Goal: Task Accomplishment & Management: Use online tool/utility

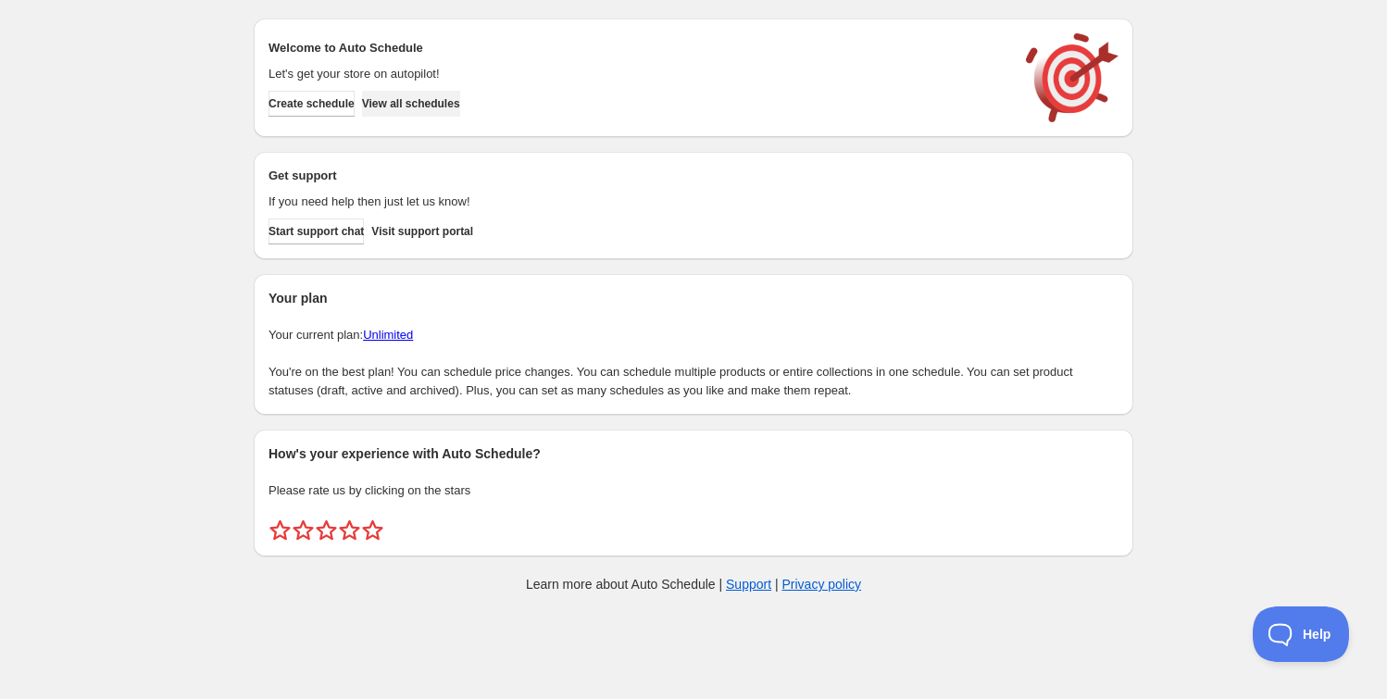
click at [419, 99] on span "View all schedules" at bounding box center [411, 103] width 98 height 15
click at [442, 100] on span "View all schedules" at bounding box center [411, 103] width 98 height 15
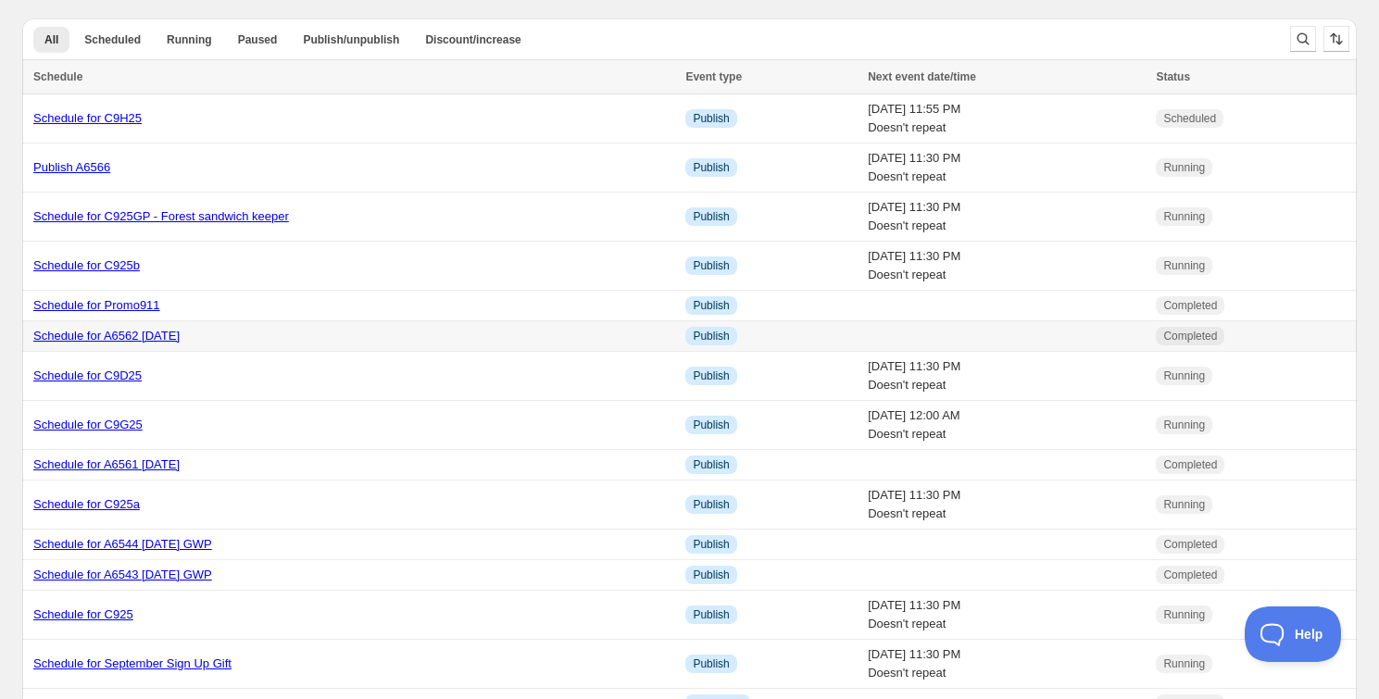
click at [180, 335] on link "Schedule for A6562 [DATE]" at bounding box center [106, 336] width 146 height 14
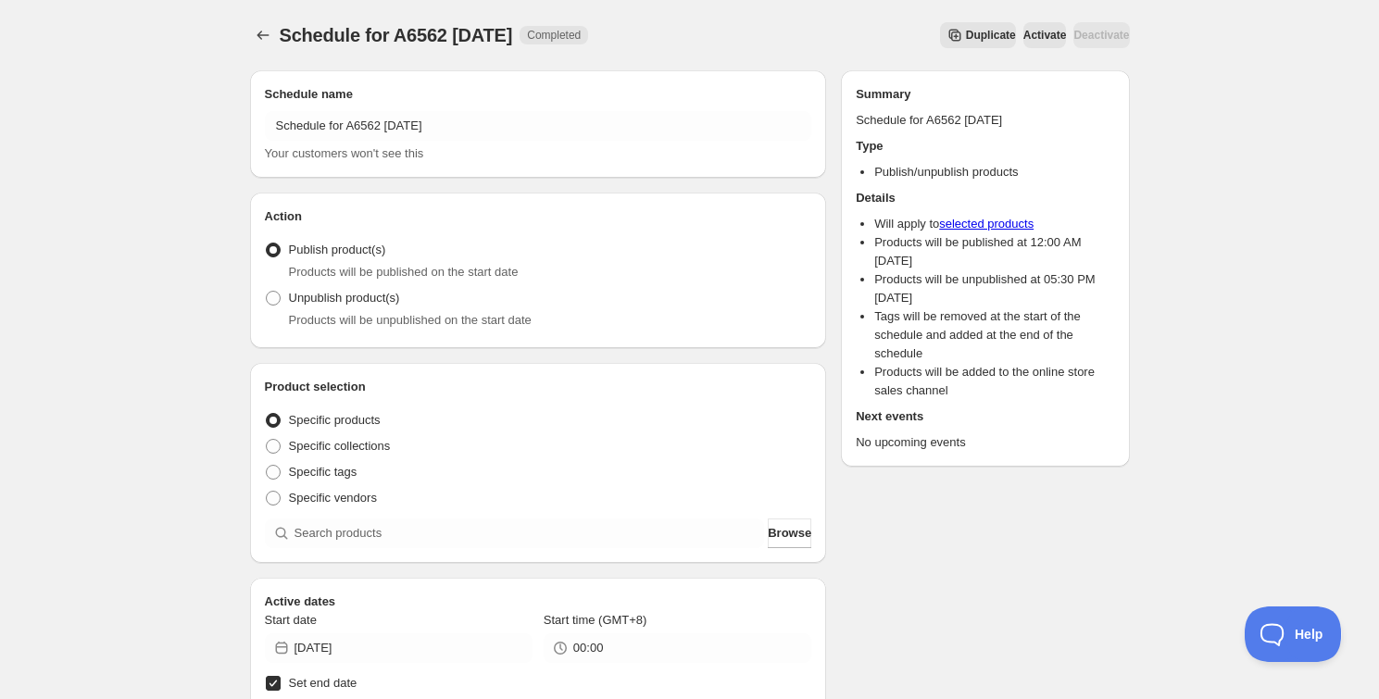
click at [953, 18] on div "Schedule for A6562 [DATE]. This page is ready Schedule for A6562 [DATE] Complet…" at bounding box center [690, 35] width 880 height 70
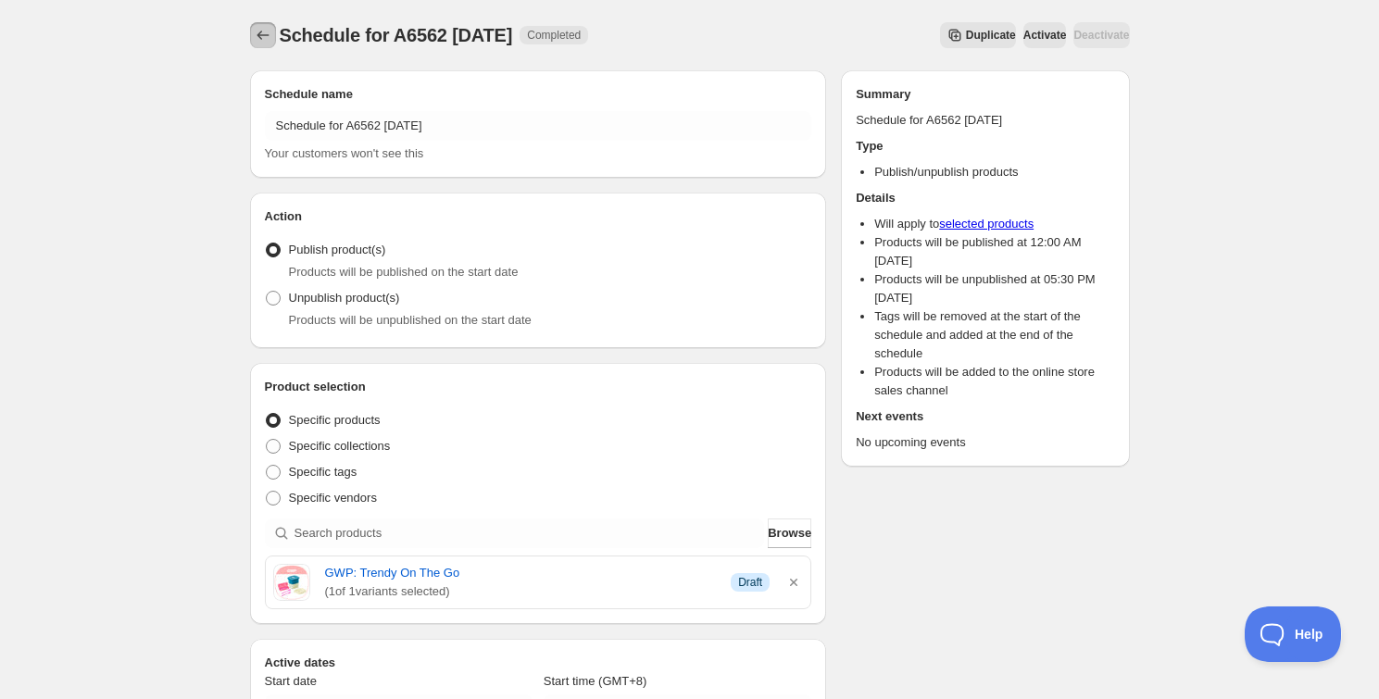
click at [259, 36] on icon "Schedules" at bounding box center [263, 35] width 19 height 19
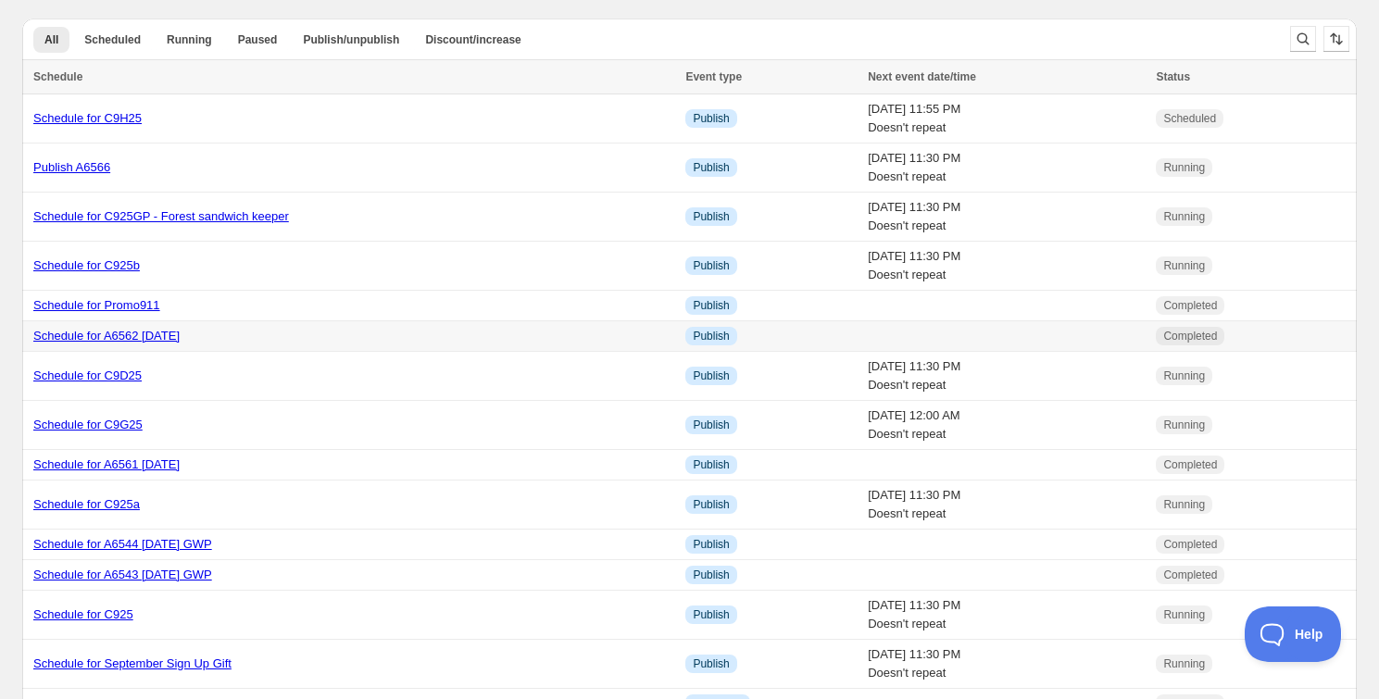
click at [178, 331] on link "Schedule for A6562 12 Sept 2025" at bounding box center [106, 336] width 146 height 14
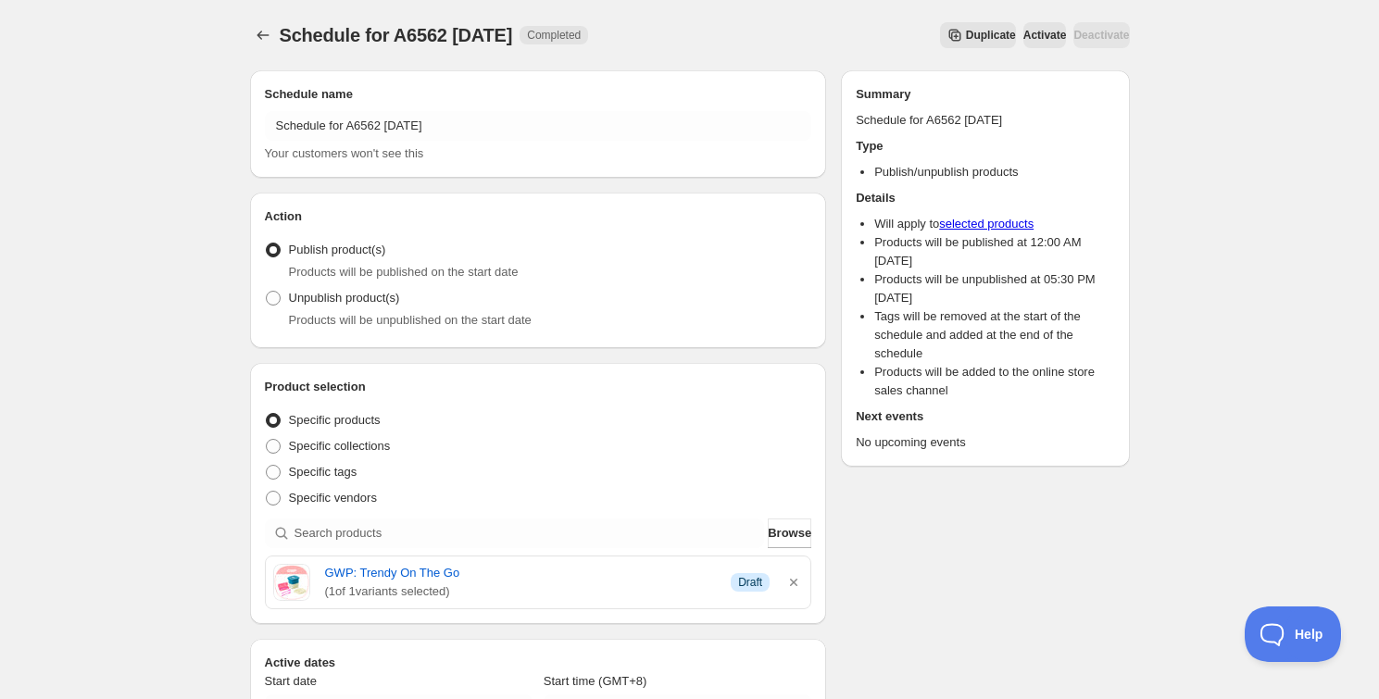
click at [940, 44] on button "Duplicate" at bounding box center [978, 35] width 76 height 26
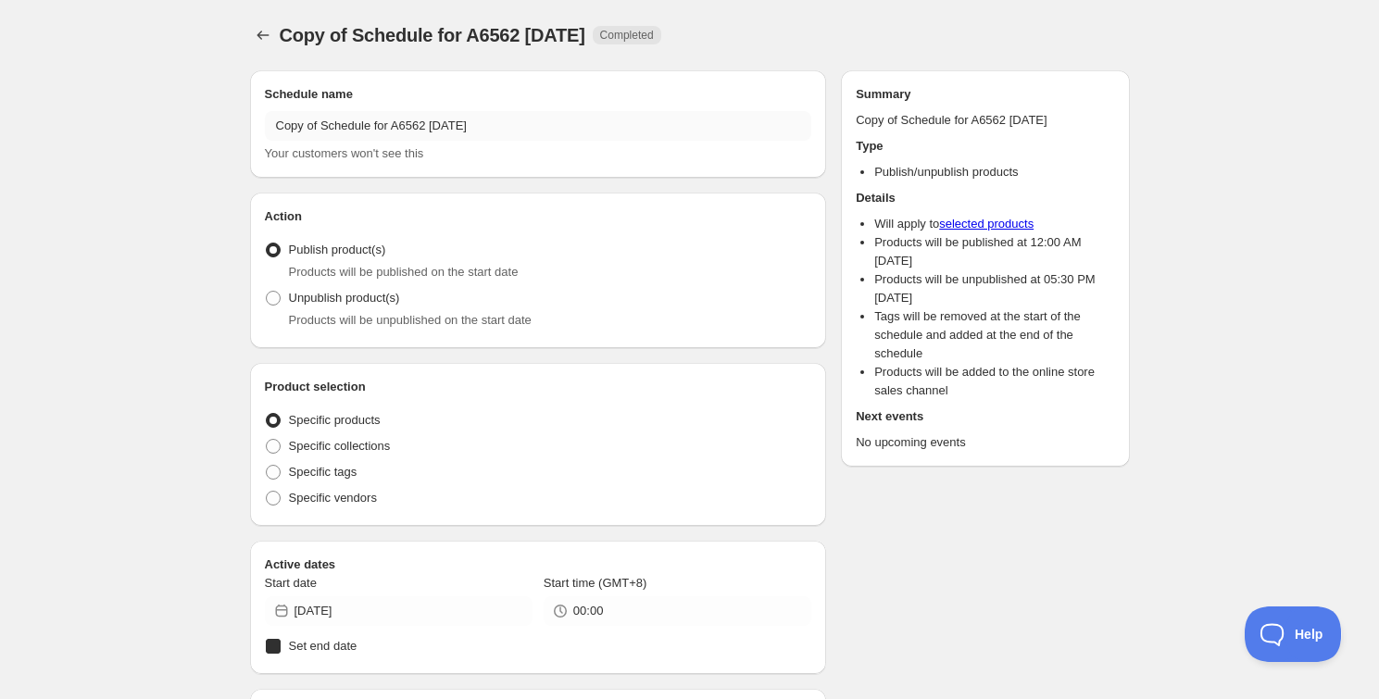
radio input "true"
checkbox input "true"
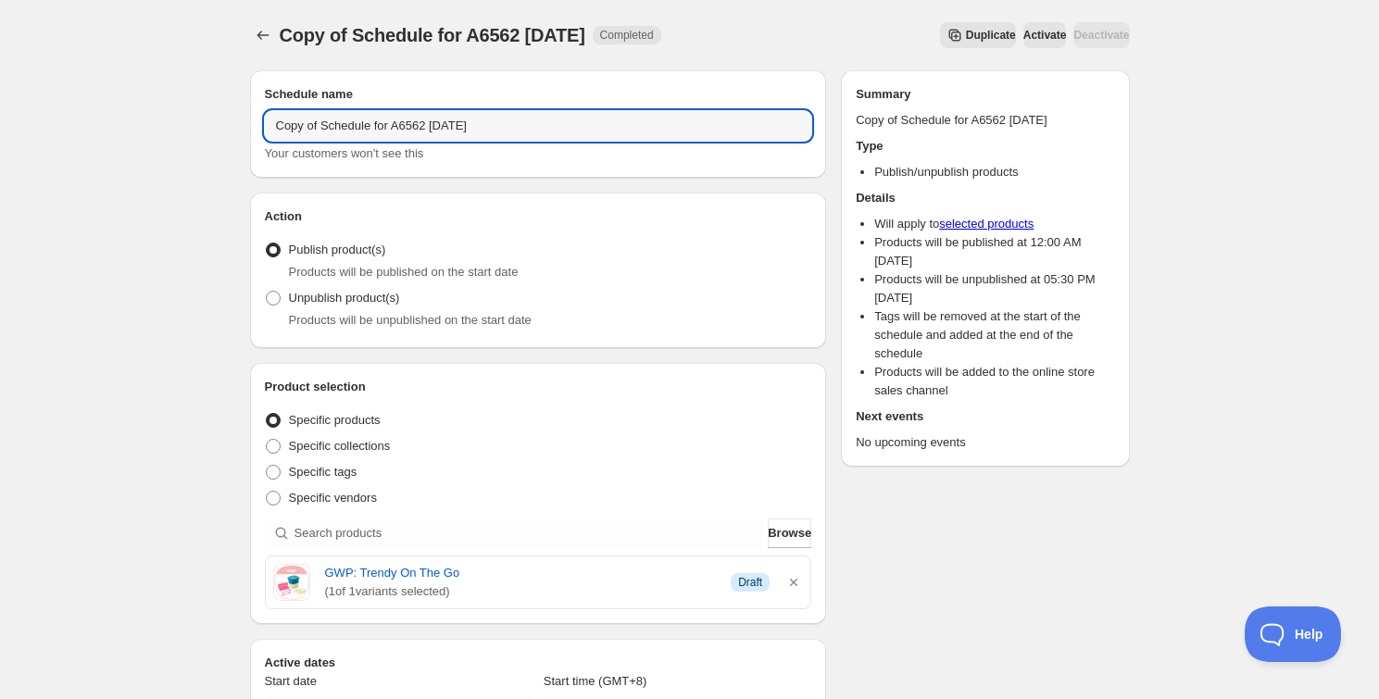
drag, startPoint x: 323, startPoint y: 122, endPoint x: 258, endPoint y: 117, distance: 65.1
click at [258, 117] on div "Schedule name Copy of Schedule for A6562 12 Sept 2025 Your customers won't see …" at bounding box center [538, 123] width 577 height 107
click at [389, 128] on input "Schedule for A6562 12 Sept 2025" at bounding box center [538, 126] width 547 height 30
click at [397, 127] on input "Schedule for A656e 12 Sept 2025" at bounding box center [538, 126] width 547 height 30
click at [378, 126] on input "Schedule for A656e 12 Sept 2025" at bounding box center [538, 126] width 547 height 30
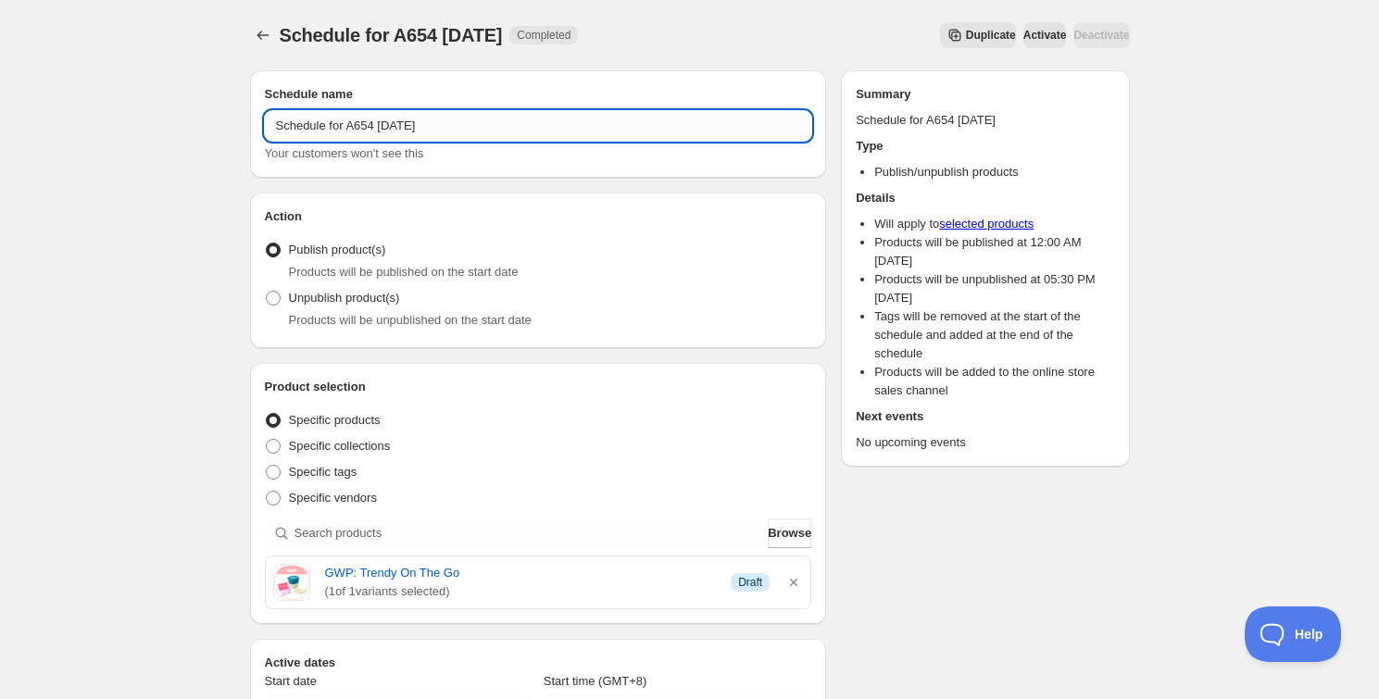
click at [374, 131] on input "Schedule for A654 12 Sept 2025" at bounding box center [538, 126] width 547 height 30
click at [407, 127] on input "Schedule for A6564 12 Sept 2025" at bounding box center [538, 126] width 547 height 30
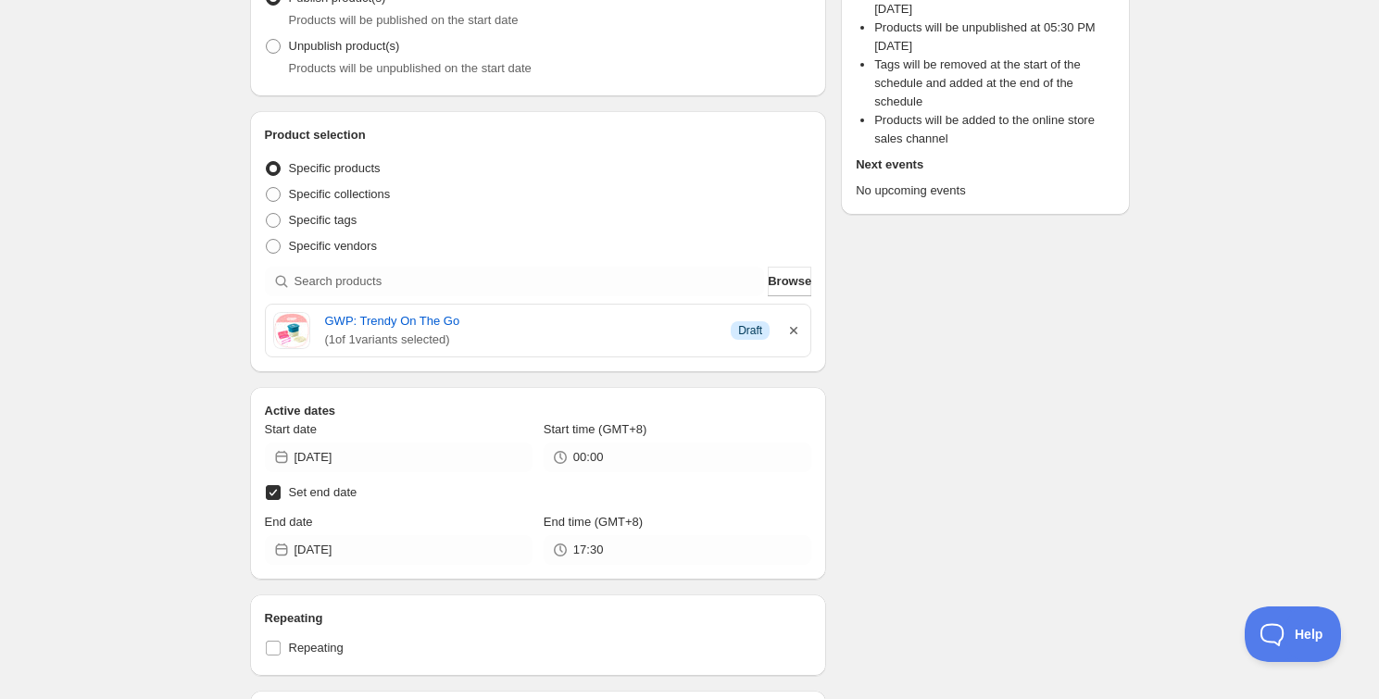
type input "Schedule for A6564 14 Sept 2025"
click at [799, 326] on icon "button" at bounding box center [793, 330] width 19 height 19
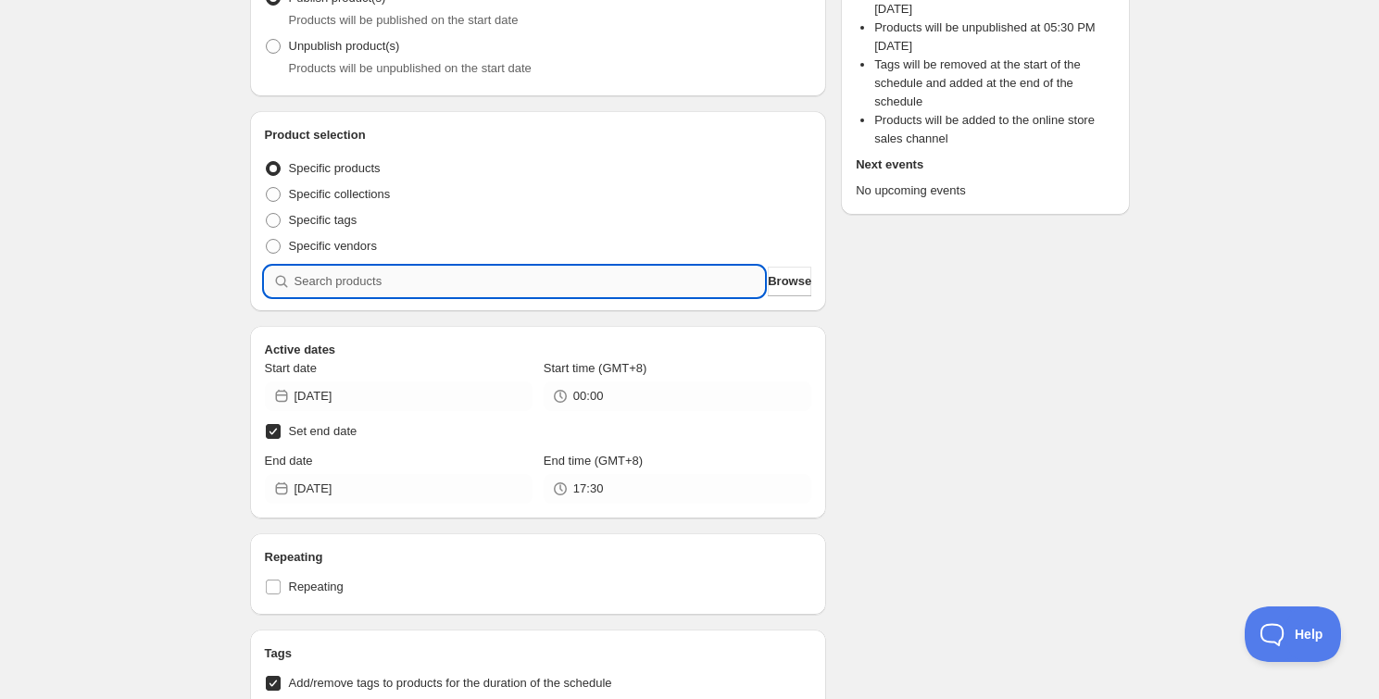
click at [582, 270] on input "search" at bounding box center [529, 282] width 470 height 30
type input "A"
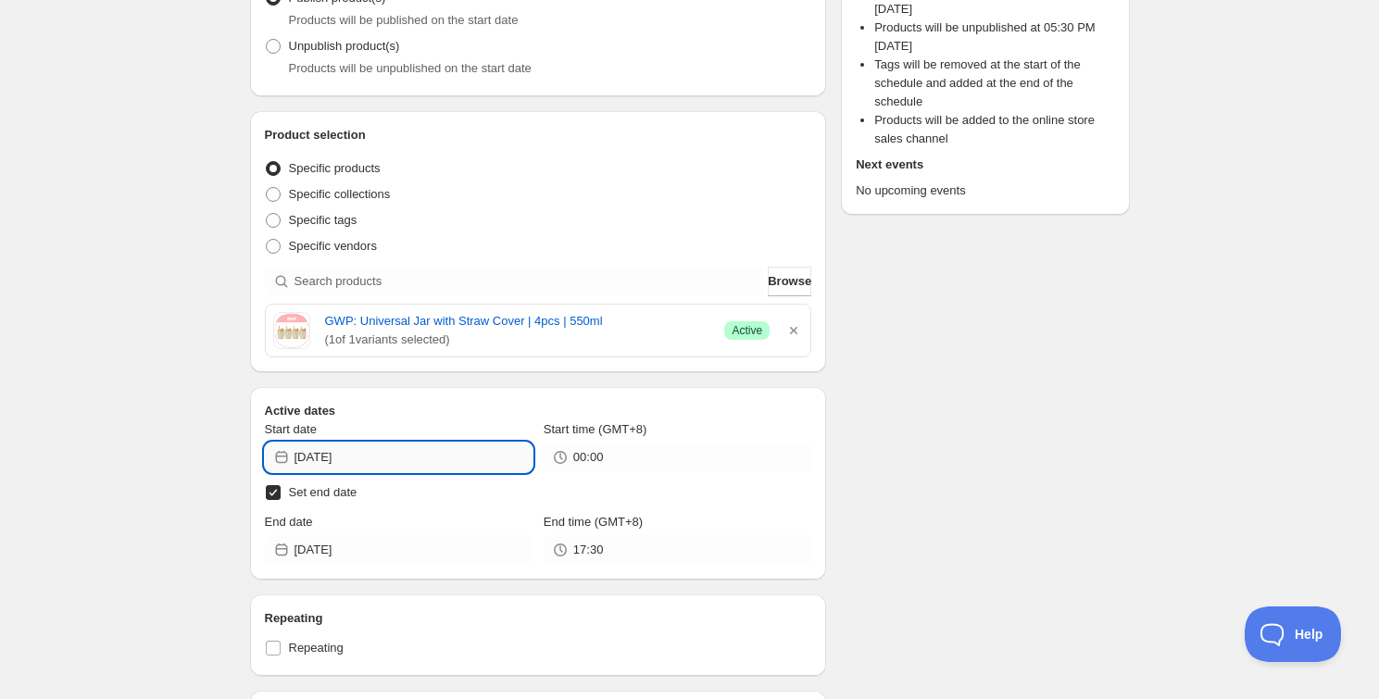
click at [408, 453] on input "2025-09-12" at bounding box center [413, 458] width 238 height 30
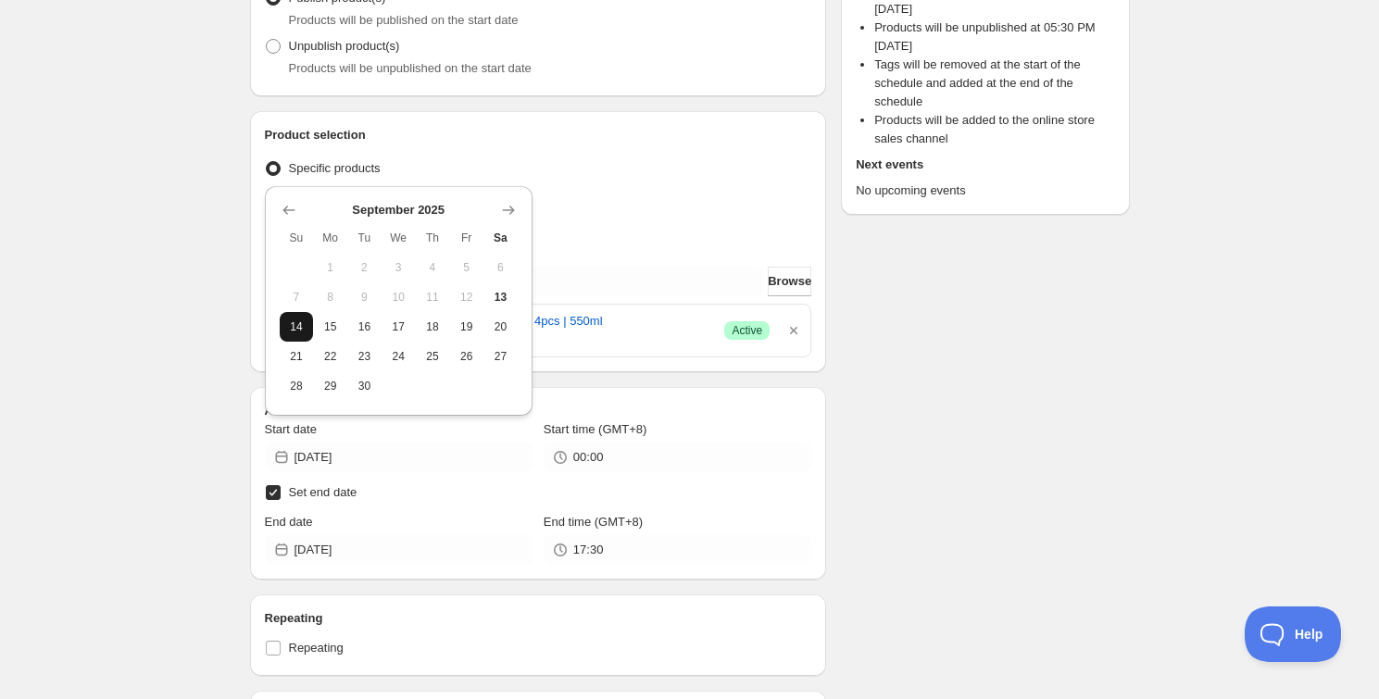
click at [297, 325] on span "14" at bounding box center [296, 326] width 19 height 15
type input "2025-09-14"
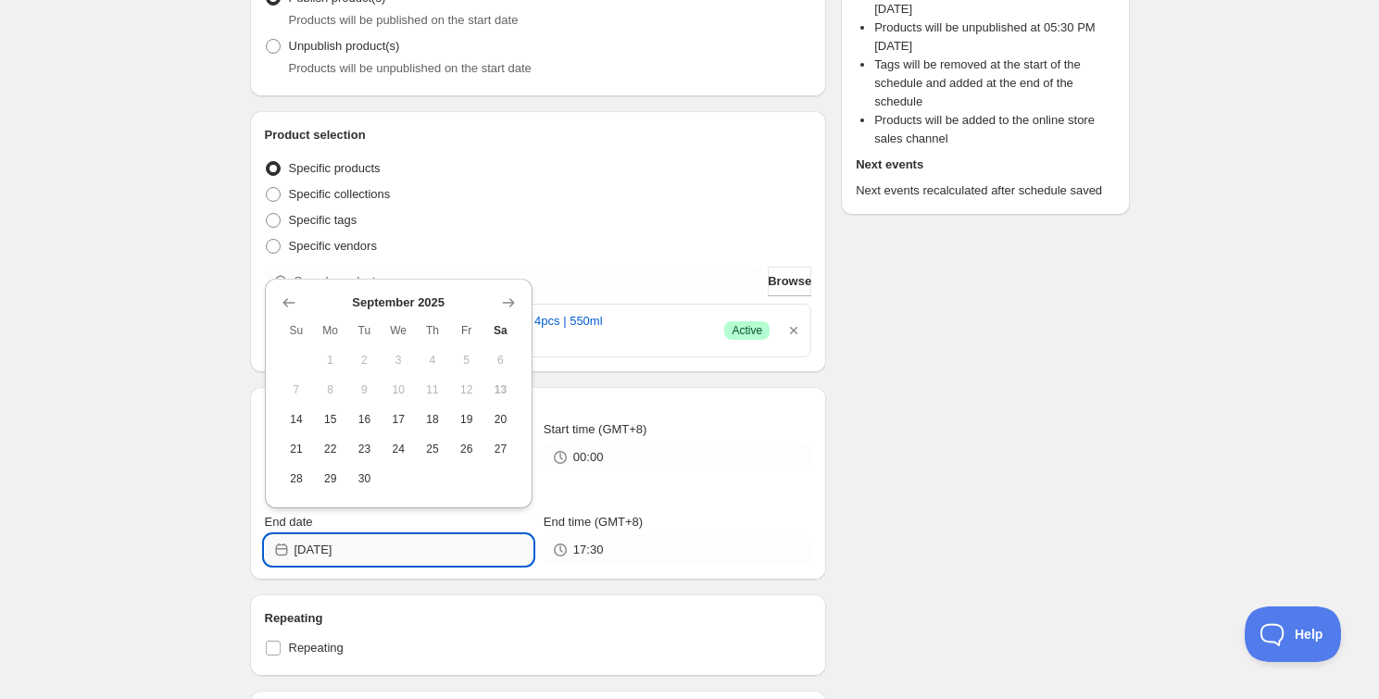
click at [383, 544] on input "2025-09-13" at bounding box center [413, 550] width 238 height 30
click at [323, 432] on button "15" at bounding box center [330, 420] width 34 height 30
type input "2025-09-15"
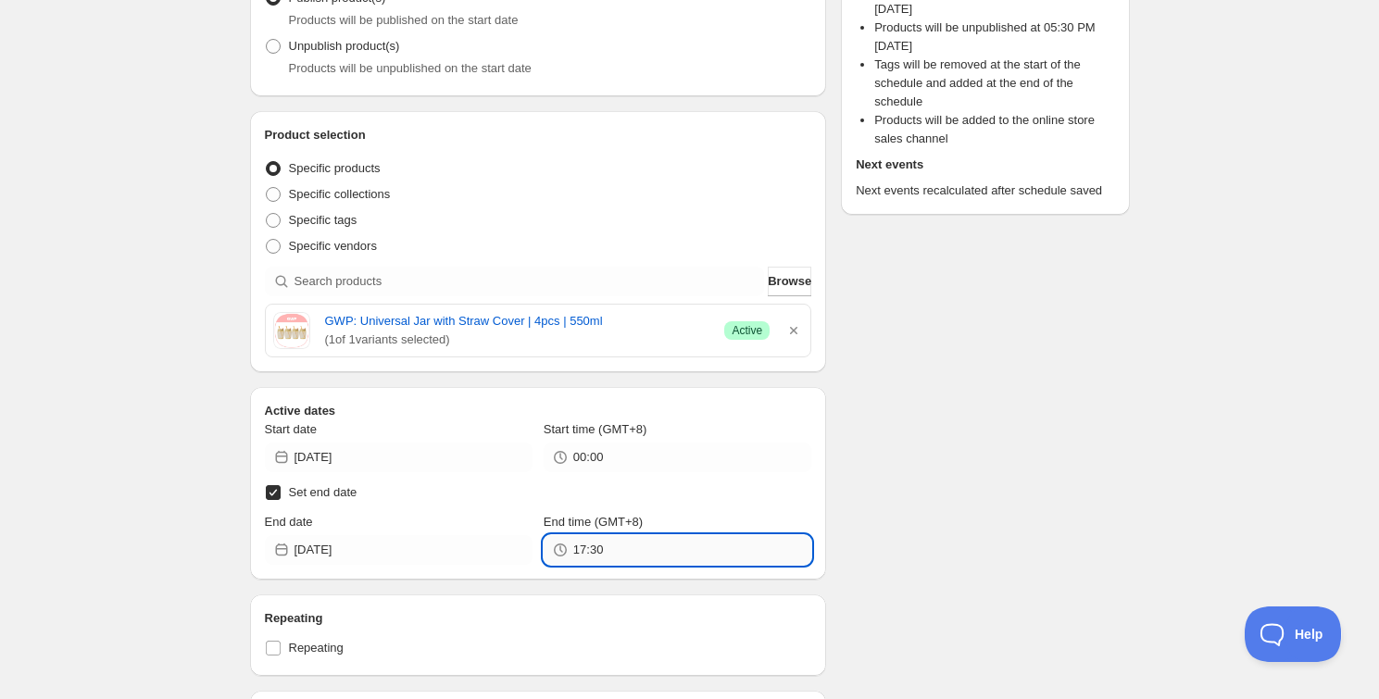
click at [583, 554] on input "17:30" at bounding box center [692, 550] width 238 height 30
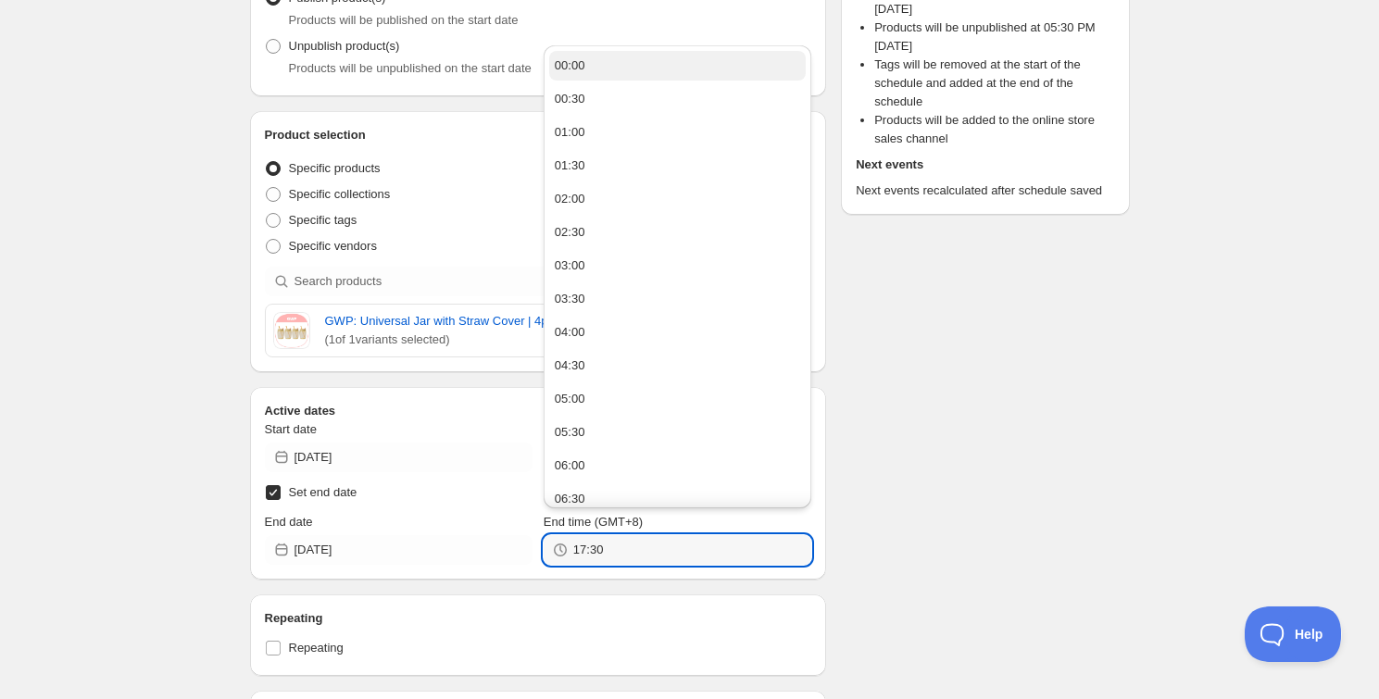
click at [613, 54] on button "00:00" at bounding box center [677, 66] width 257 height 30
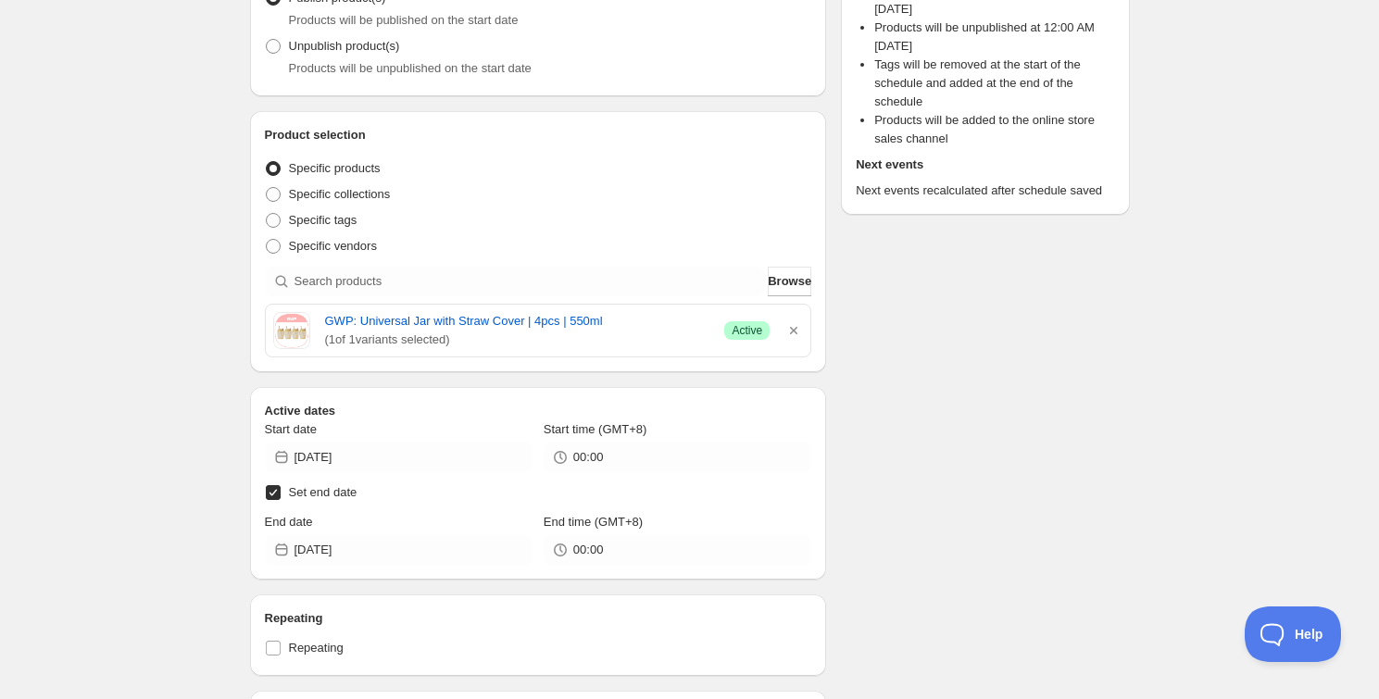
type input "00:00"
click at [950, 398] on div "Schedule name Schedule for A6564 14 Sept 2025 Your customers won't see this Act…" at bounding box center [682, 620] width 895 height 1632
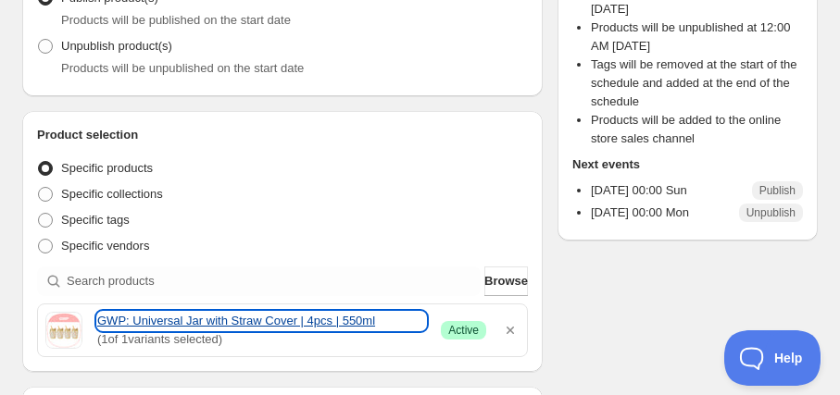
click at [115, 322] on link "GWP: Universal Jar with Straw Cover | 4pcs | 550ml" at bounding box center [261, 321] width 329 height 19
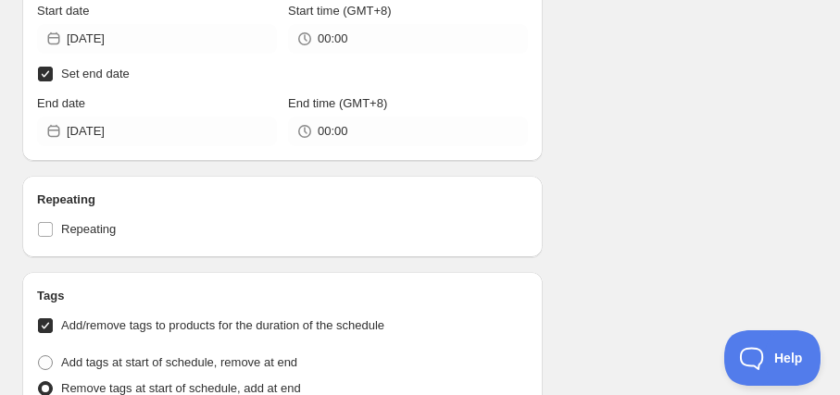
scroll to position [1345, 0]
